Goal: Task Accomplishment & Management: Manage account settings

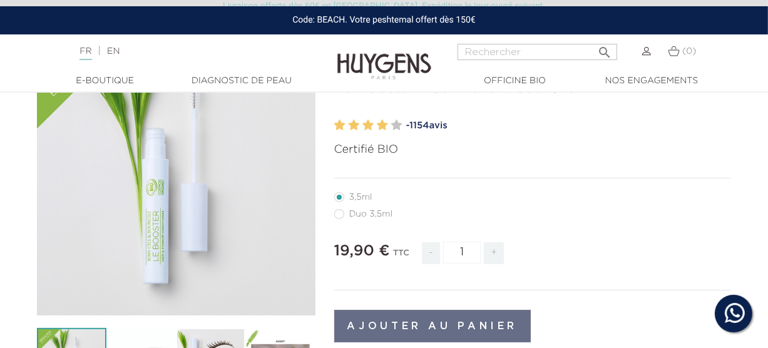
scroll to position [188, 0]
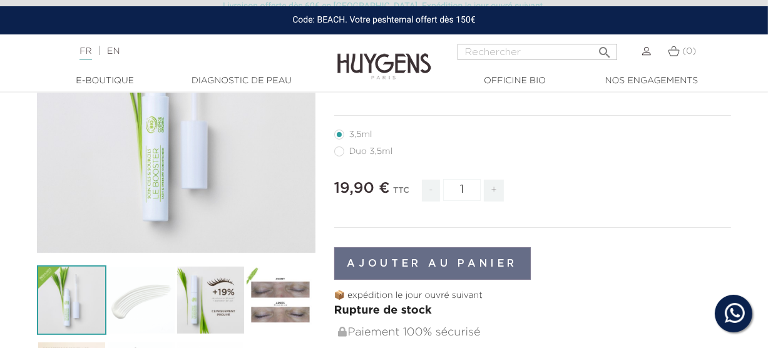
click at [337, 152] on label64"] "Duo 3,5ml" at bounding box center [371, 151] width 74 height 10
radio input "true"
click at [337, 132] on label39"] "3,5ml" at bounding box center [360, 135] width 53 height 10
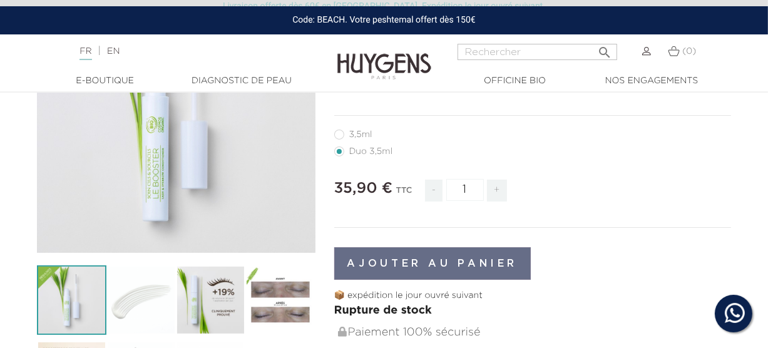
radio input "true"
click at [506, 138] on li "3,5ml" at bounding box center [529, 134] width 391 height 17
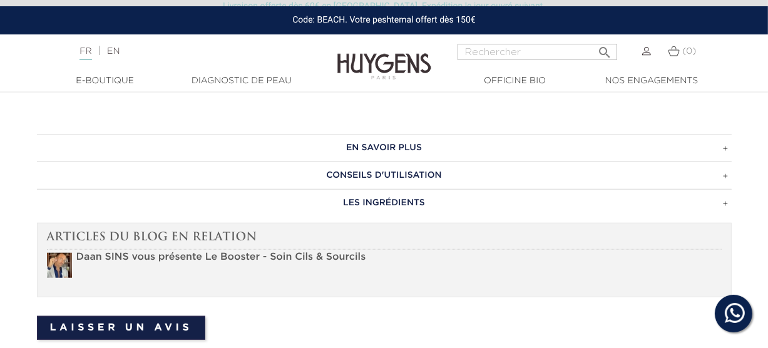
scroll to position [751, 0]
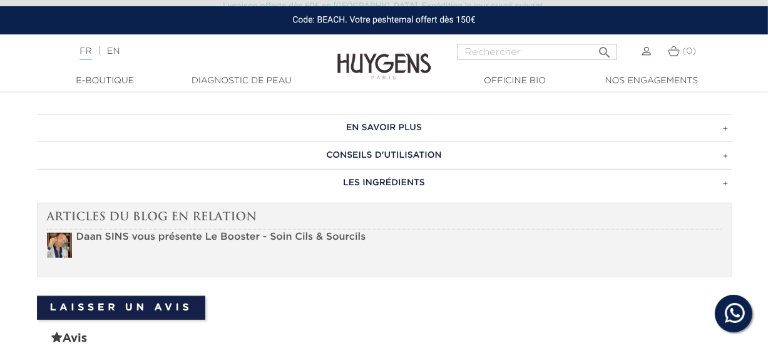
click at [131, 235] on strong "Daan SINS vous présente Le Booster - Soin Cils & Sourcils" at bounding box center [221, 237] width 290 height 10
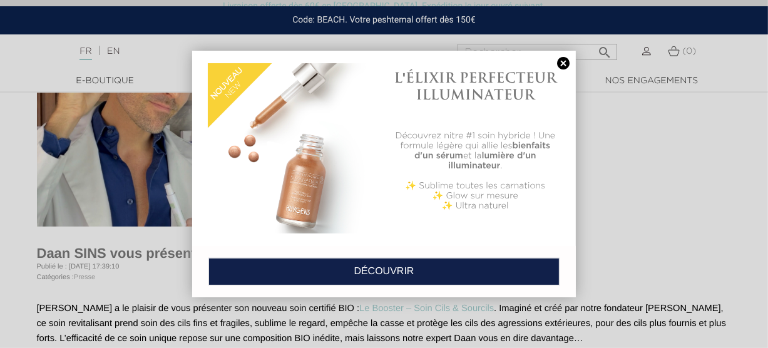
scroll to position [188, 0]
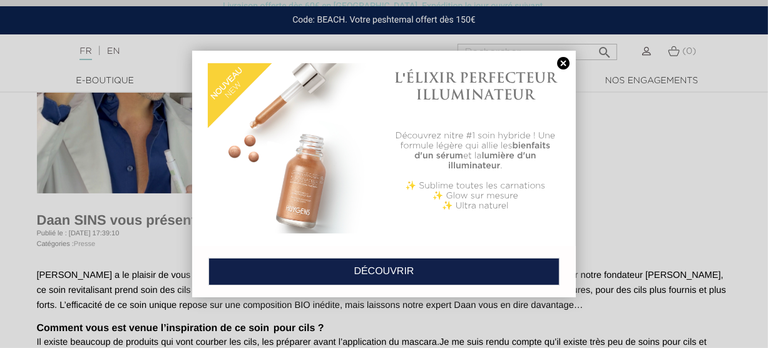
click at [562, 61] on link at bounding box center [564, 63] width 18 height 13
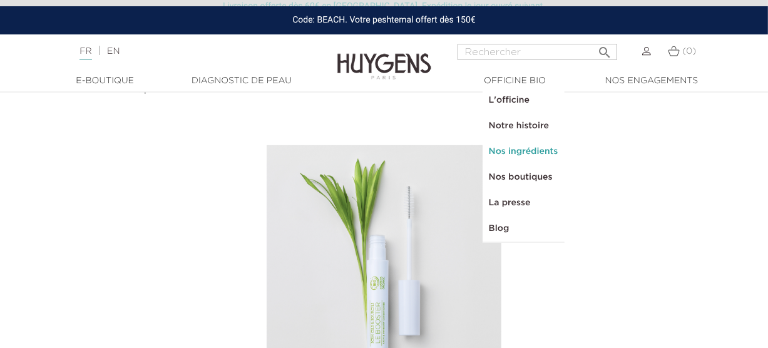
scroll to position [501, 0]
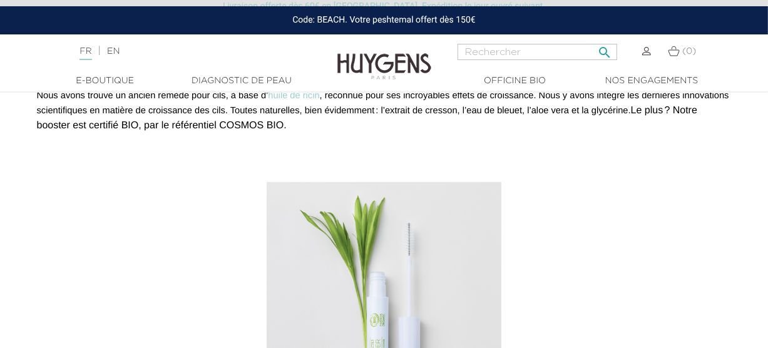
click at [600, 48] on icon "" at bounding box center [604, 48] width 15 height 15
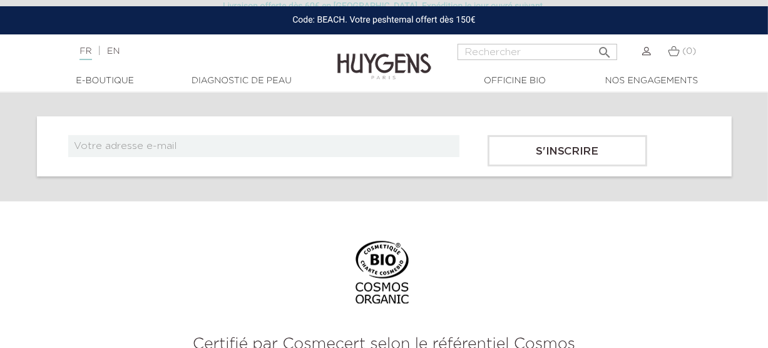
scroll to position [501, 0]
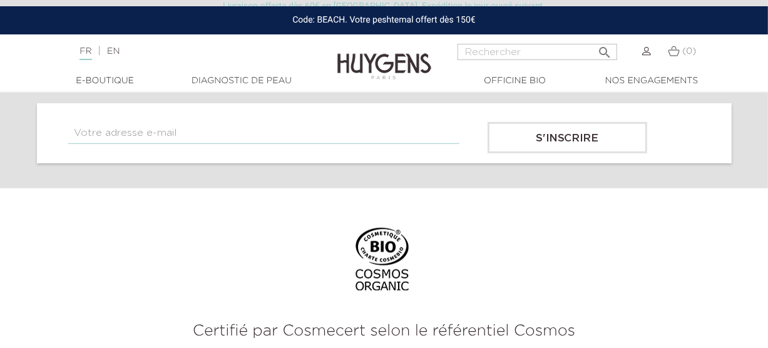
click at [191, 129] on input "text" at bounding box center [263, 133] width 391 height 22
type input "[EMAIL_ADDRESS][DOMAIN_NAME]"
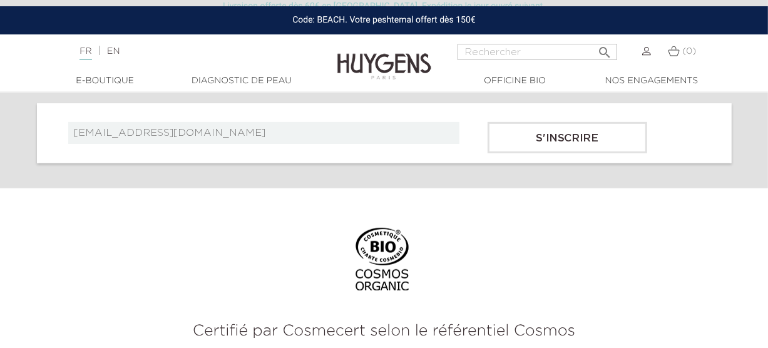
click at [569, 141] on input "S'inscrire" at bounding box center [568, 137] width 160 height 31
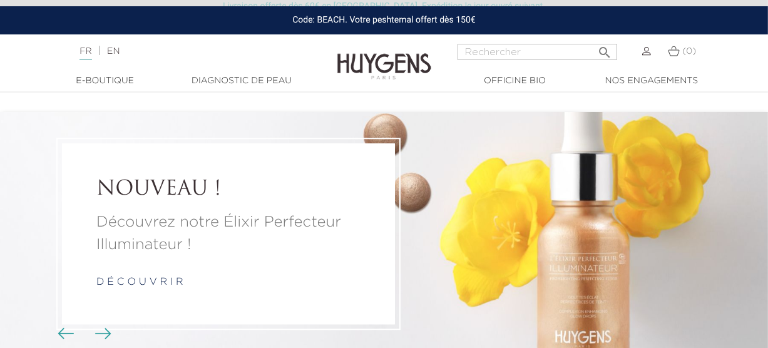
scroll to position [4623, 0]
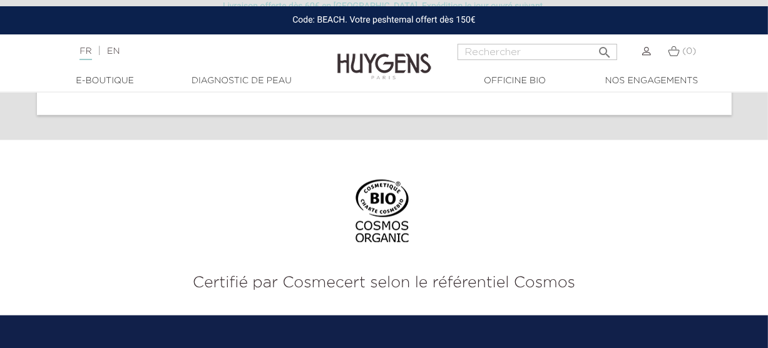
scroll to position [4734, 0]
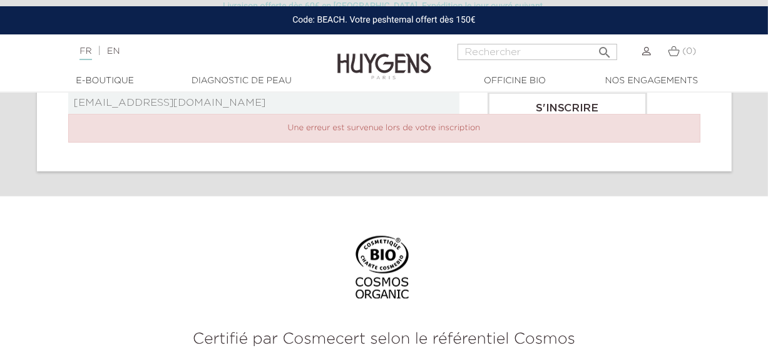
click at [648, 52] on img at bounding box center [646, 51] width 9 height 9
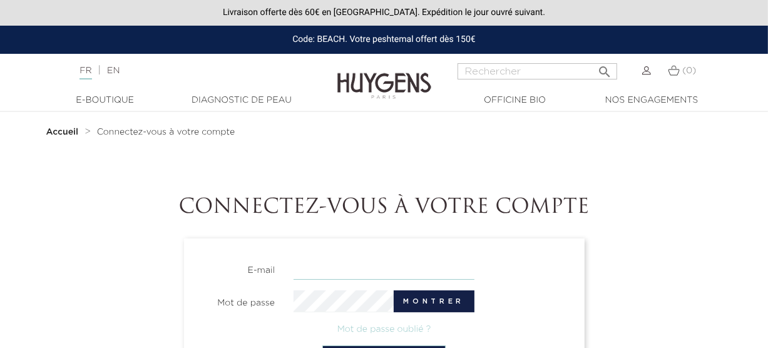
click at [316, 267] on input "email" at bounding box center [384, 269] width 181 height 22
type input "nina120250@hotmail.fr"
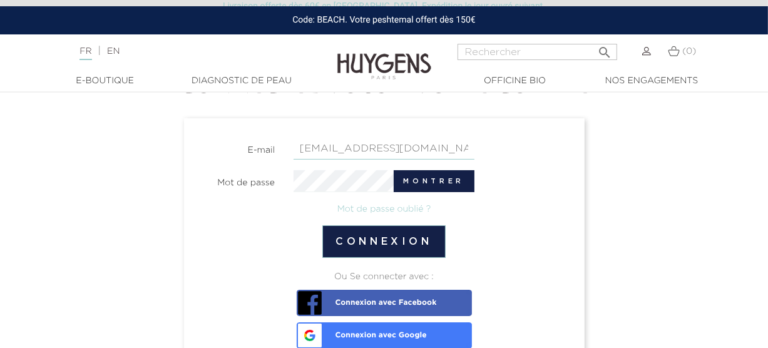
scroll to position [125, 0]
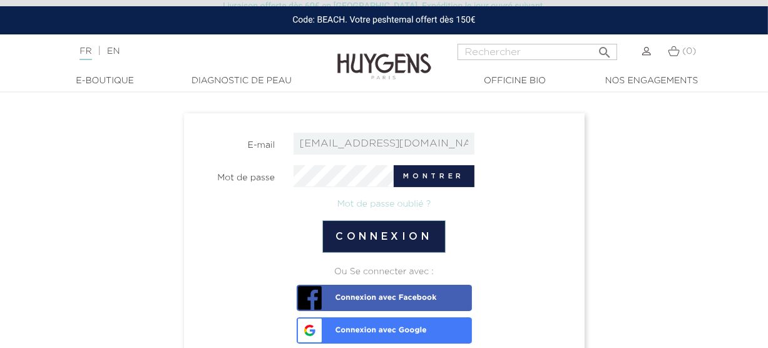
click at [379, 327] on span "Connexion avec Google" at bounding box center [363, 326] width 127 height 18
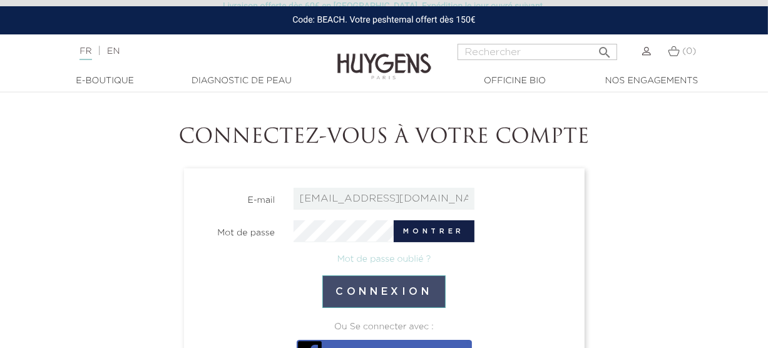
scroll to position [63, 0]
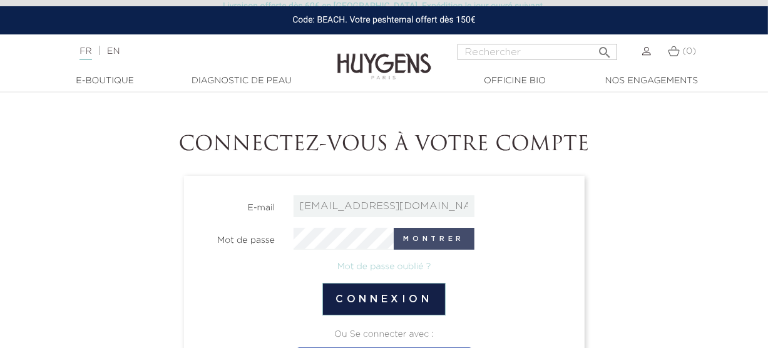
click at [428, 238] on button "Montrer" at bounding box center [434, 239] width 81 height 22
click at [428, 238] on button "Cacher" at bounding box center [438, 239] width 71 height 22
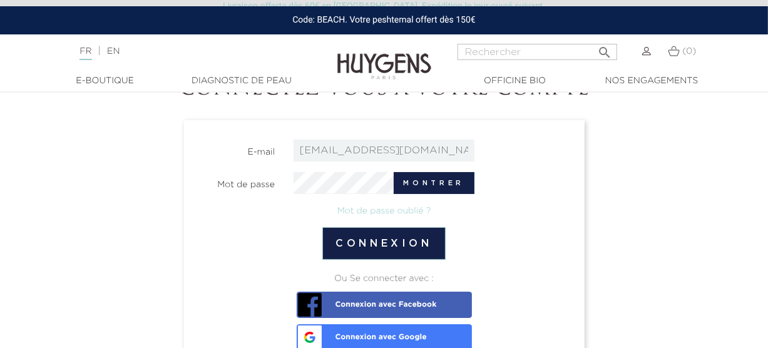
scroll to position [188, 0]
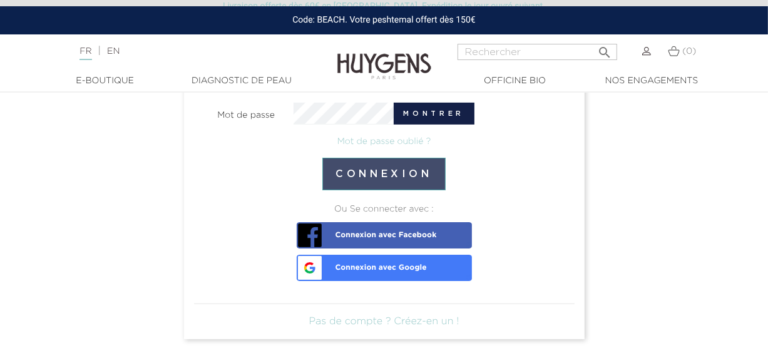
click at [379, 172] on button "Connexion" at bounding box center [383, 174] width 123 height 33
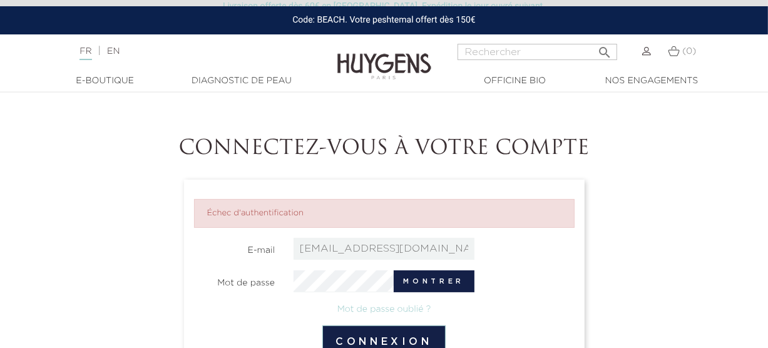
scroll to position [125, 0]
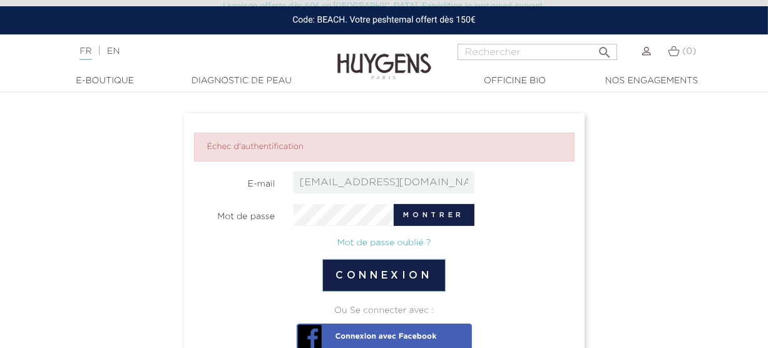
click at [371, 242] on link "Mot de passe oublié ?" at bounding box center [384, 243] width 94 height 9
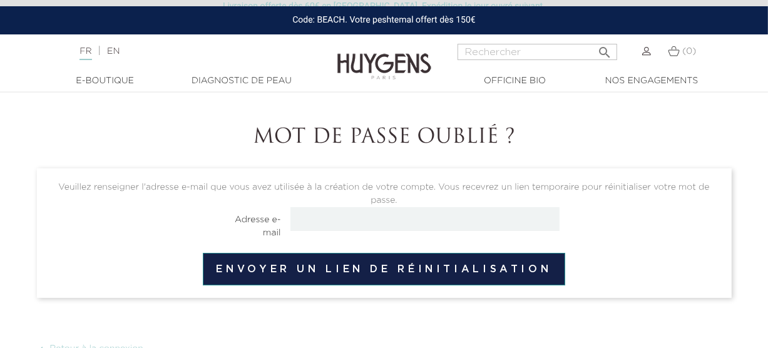
scroll to position [125, 0]
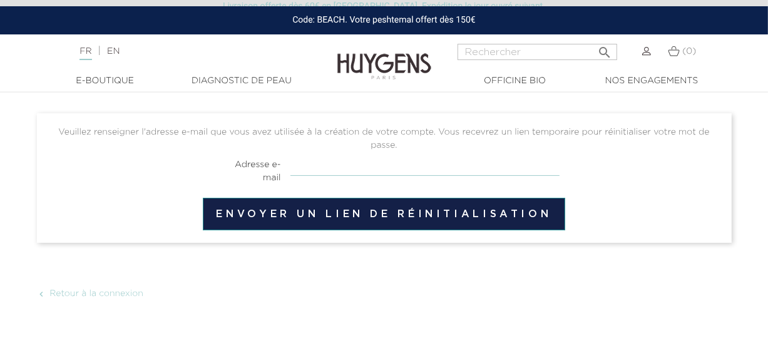
click at [326, 165] on input "email" at bounding box center [424, 164] width 269 height 24
type input "[EMAIL_ADDRESS][DOMAIN_NAME]"
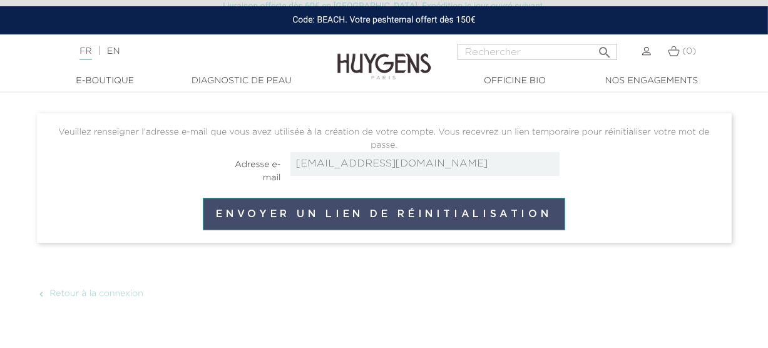
click at [365, 215] on button "Envoyer un lien de réinitialisation" at bounding box center [384, 214] width 362 height 33
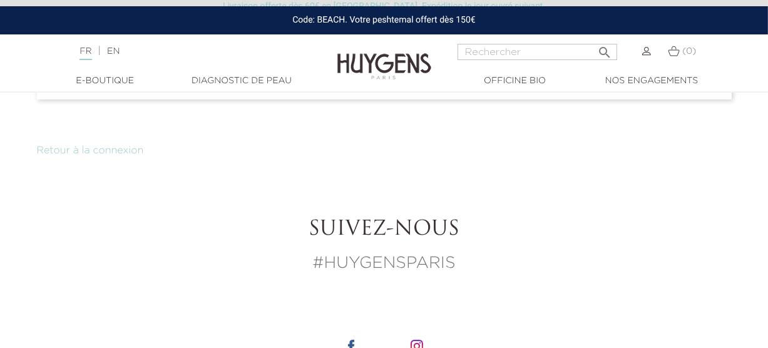
scroll to position [376, 0]
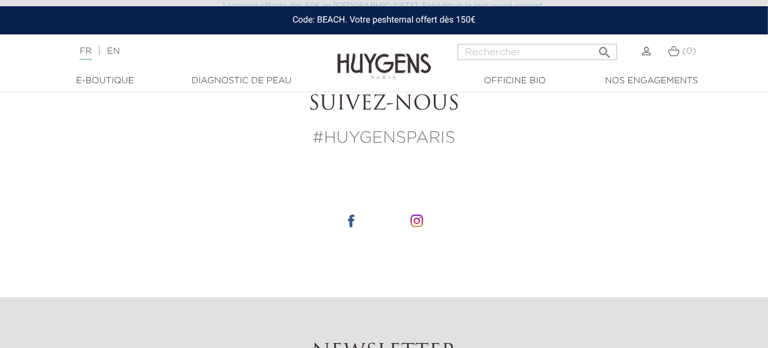
click at [86, 162] on div "Suivez-nous #HUYGENSPARIS" at bounding box center [384, 131] width 695 height 76
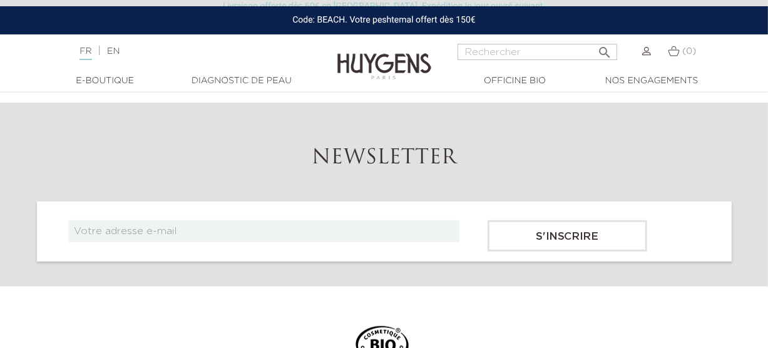
scroll to position [626, 0]
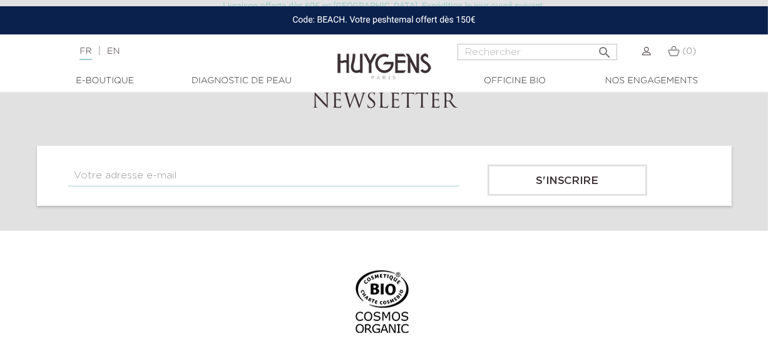
click at [192, 175] on input "text" at bounding box center [263, 176] width 391 height 22
type input "[EMAIL_ADDRESS][DOMAIN_NAME]"
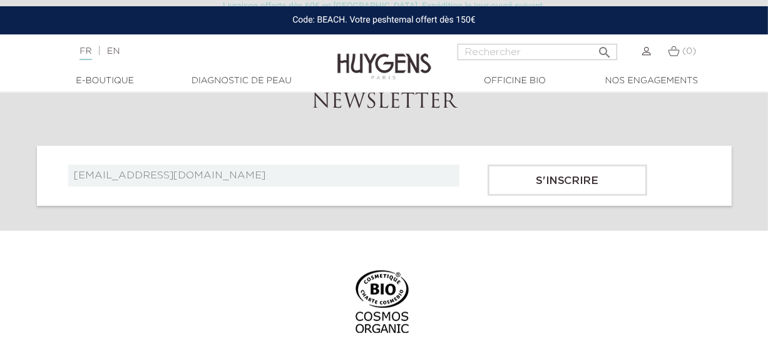
click at [576, 183] on input "S'inscrire" at bounding box center [568, 180] width 160 height 31
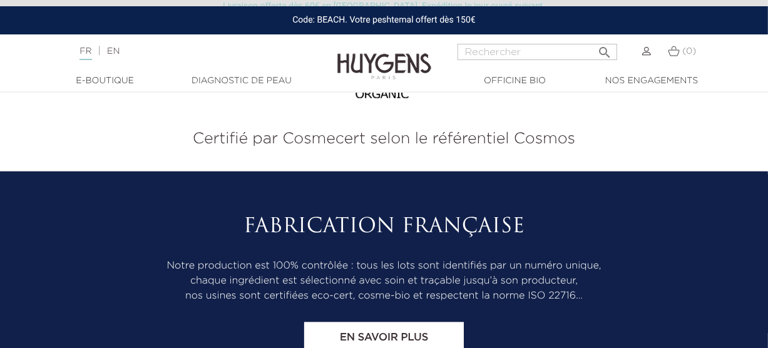
scroll to position [4936, 0]
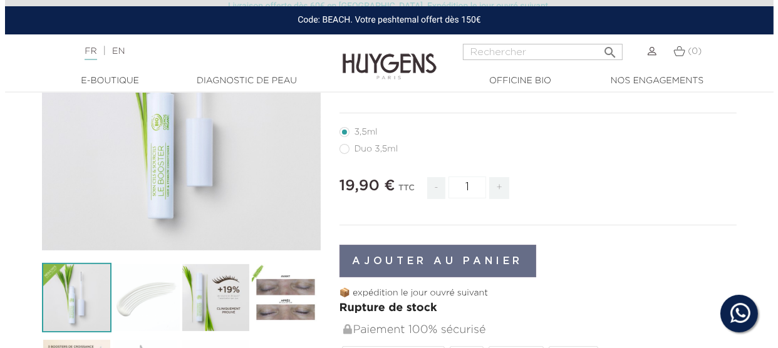
scroll to position [188, 0]
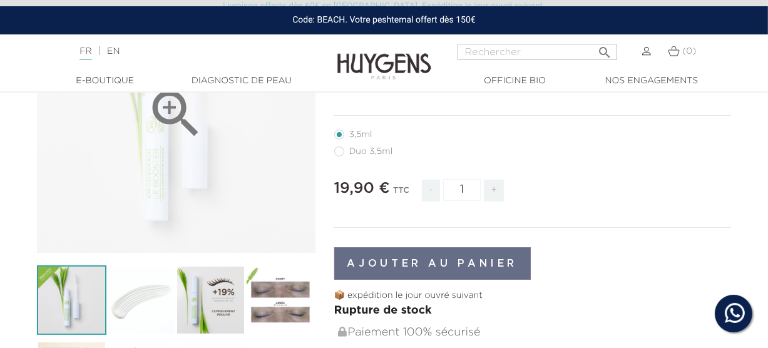
click at [242, 177] on div "" at bounding box center [176, 113] width 279 height 279
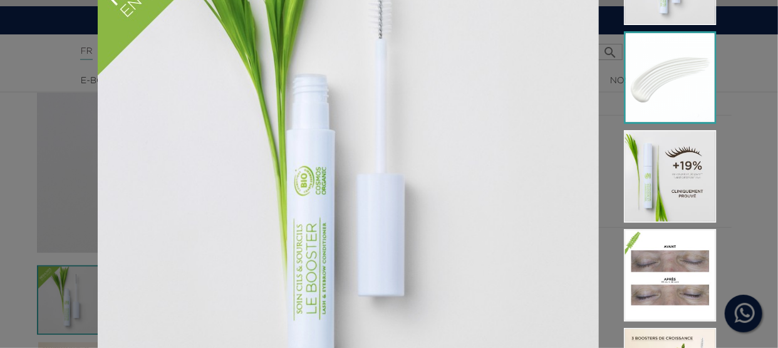
scroll to position [125, 0]
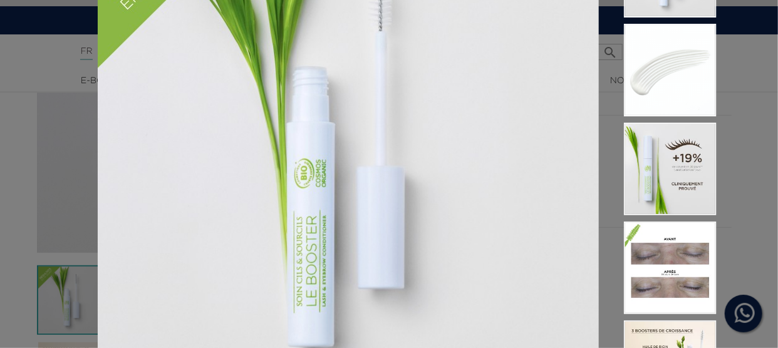
click at [476, 173] on img at bounding box center [348, 153] width 501 height 501
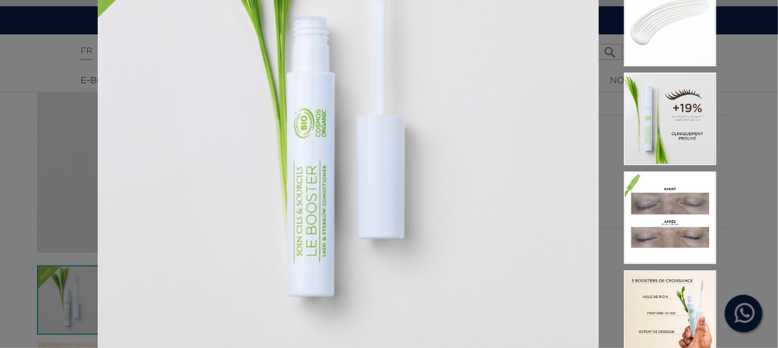
scroll to position [237, 0]
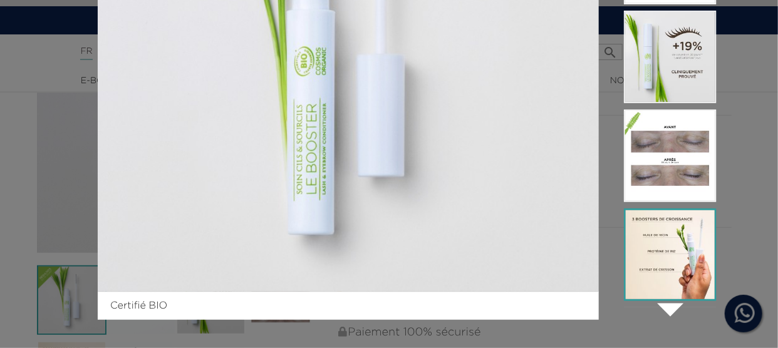
click at [659, 215] on img at bounding box center [670, 254] width 93 height 93
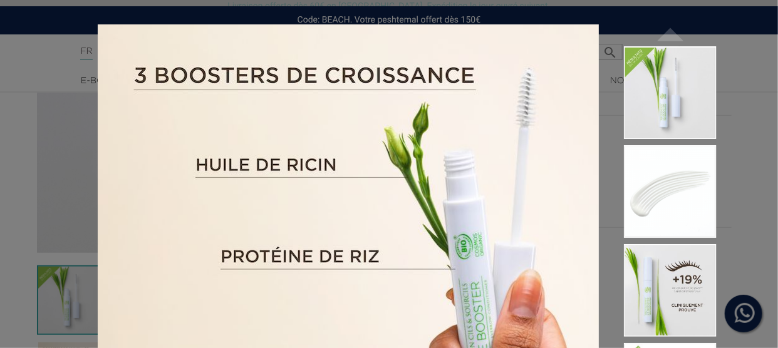
scroll to position [0, 0]
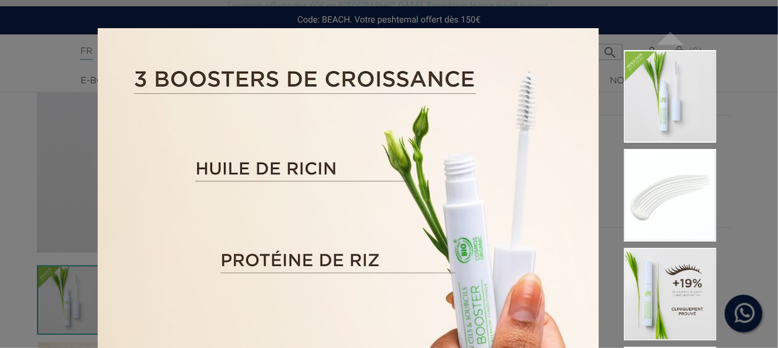
click at [203, 138] on img at bounding box center [348, 278] width 501 height 501
